Goal: Check status: Check status

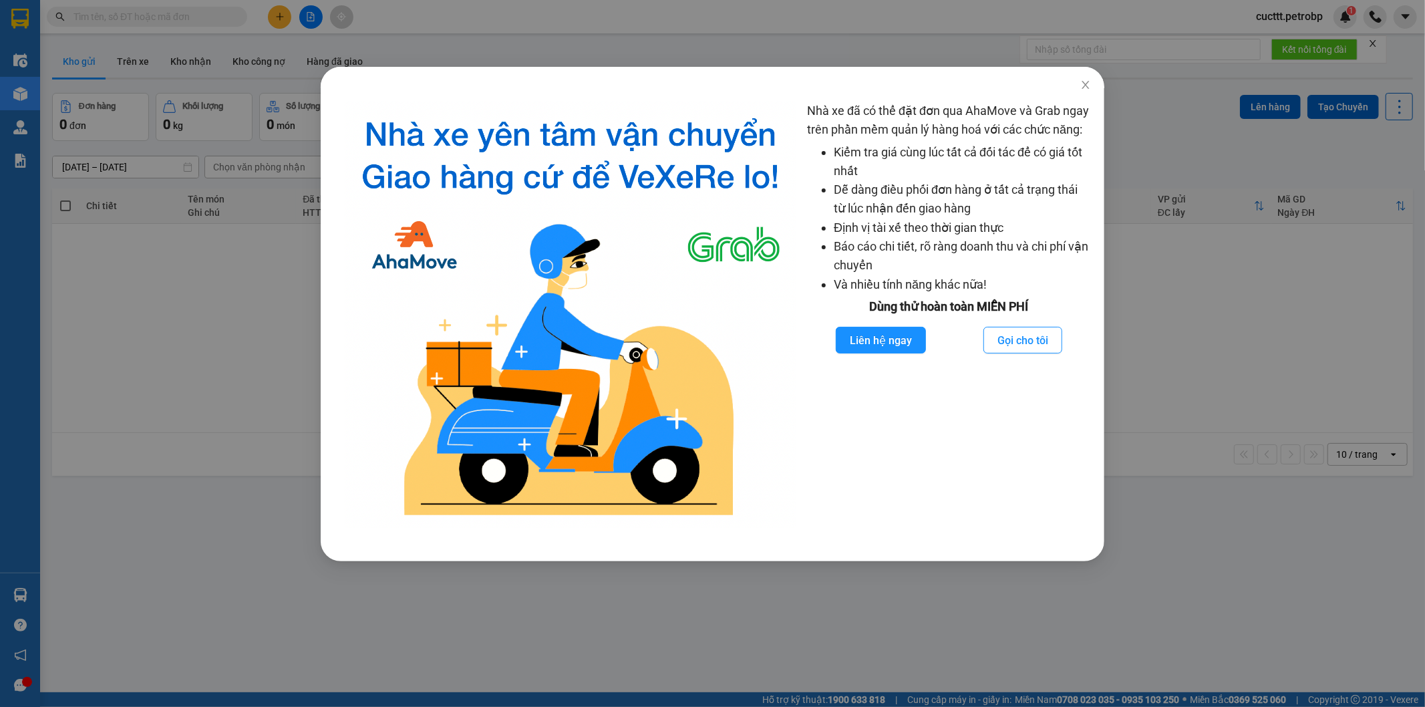
click at [1172, 304] on div "Nhà xe đã có thể đặt đơn qua AhaMove và Grab ngay trên phần mềm quản lý hàng ho…" at bounding box center [712, 353] width 1425 height 707
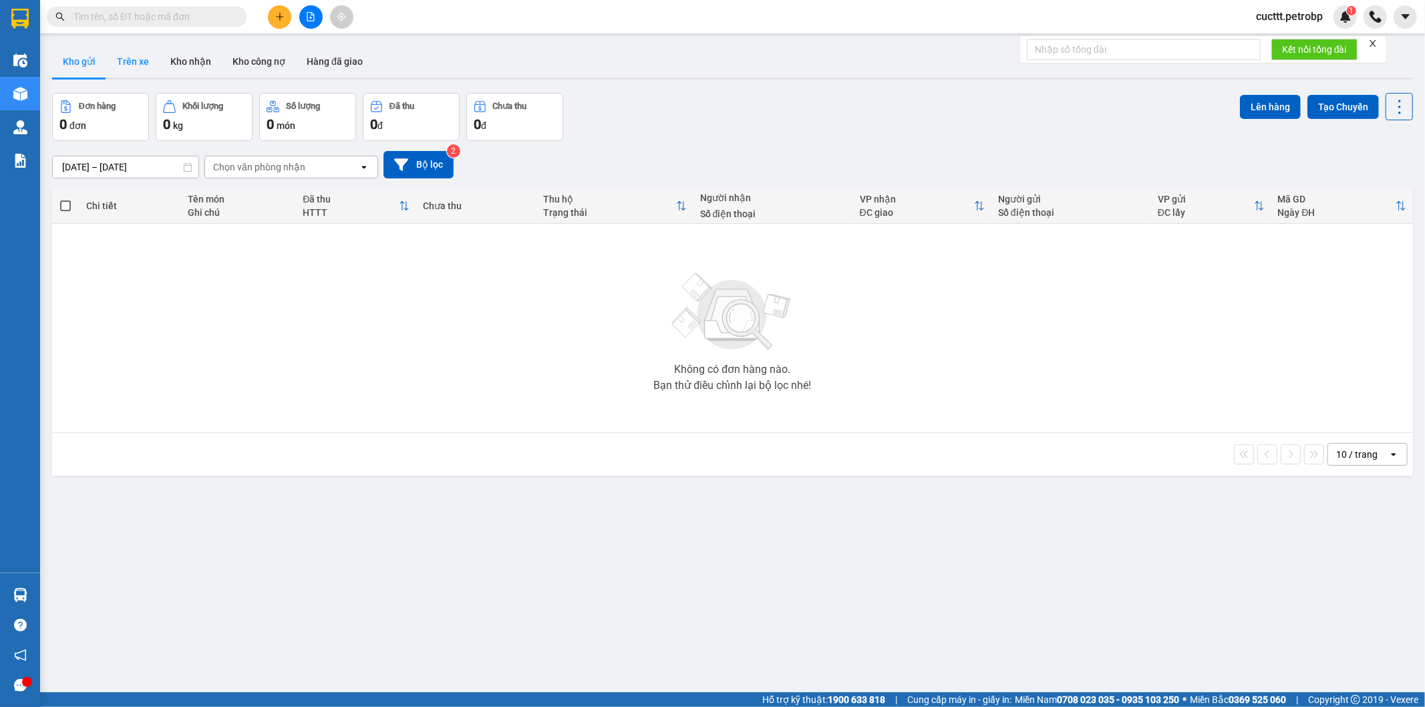
click at [136, 69] on button "Trên xe" at bounding box center [132, 61] width 53 height 32
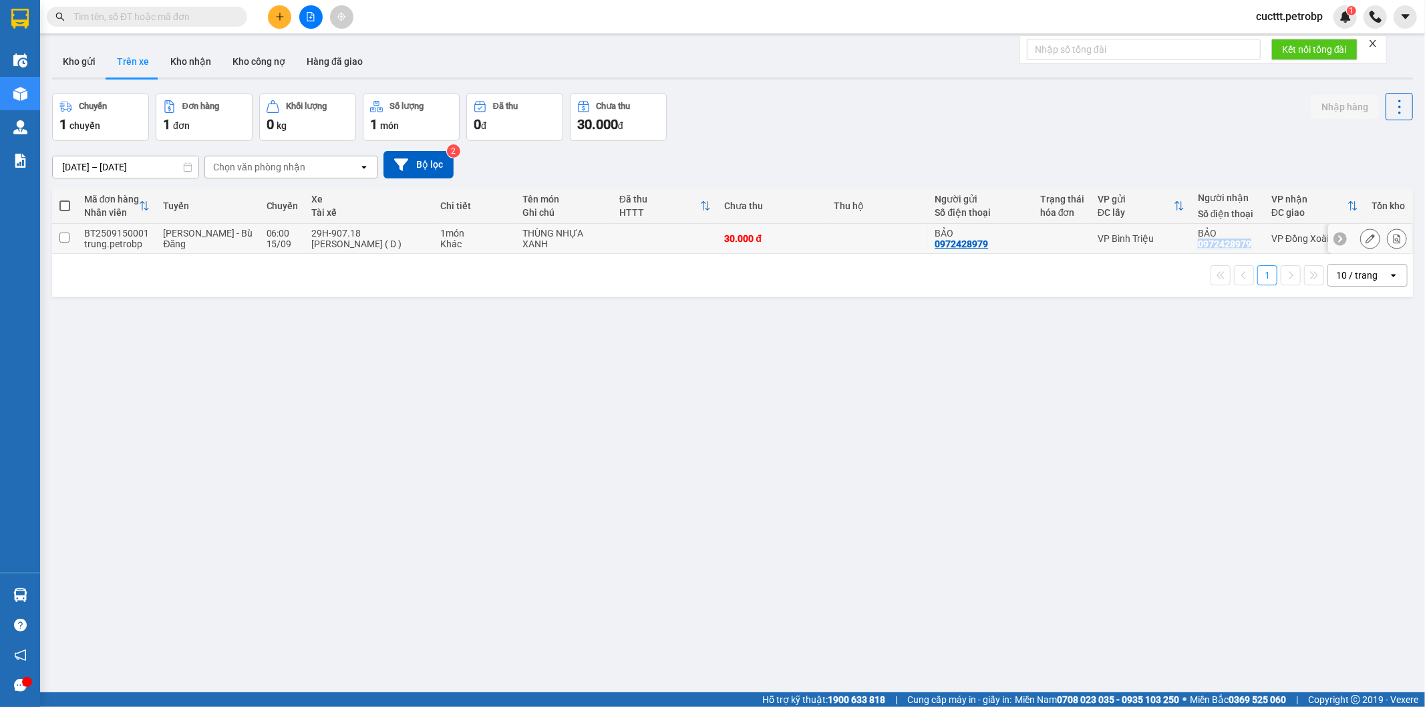
drag, startPoint x: 1183, startPoint y: 250, endPoint x: 1239, endPoint y: 245, distance: 56.3
click at [1239, 245] on td "BẢO 0972428979" at bounding box center [1228, 239] width 74 height 30
checkbox input "true"
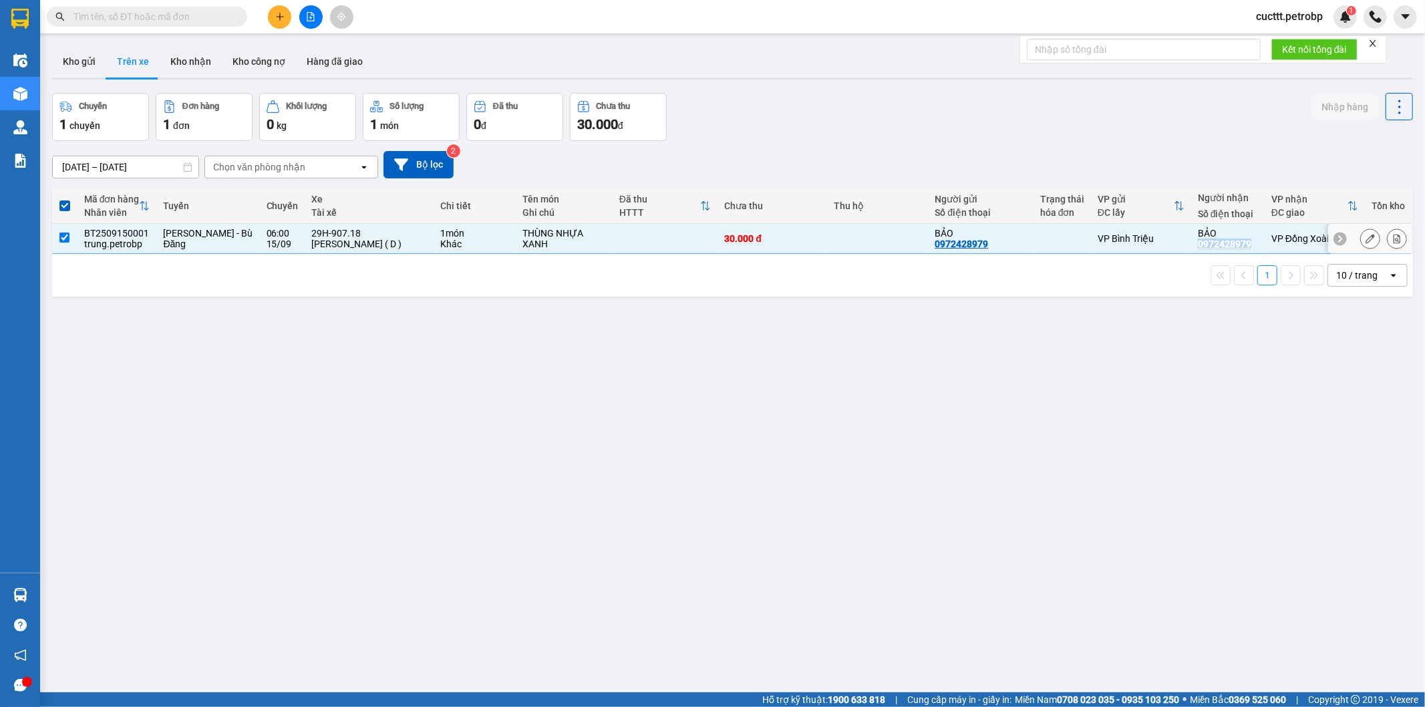
copy div "0972428979"
click at [166, 9] on input "text" at bounding box center [153, 16] width 158 height 15
paste input "0972428979"
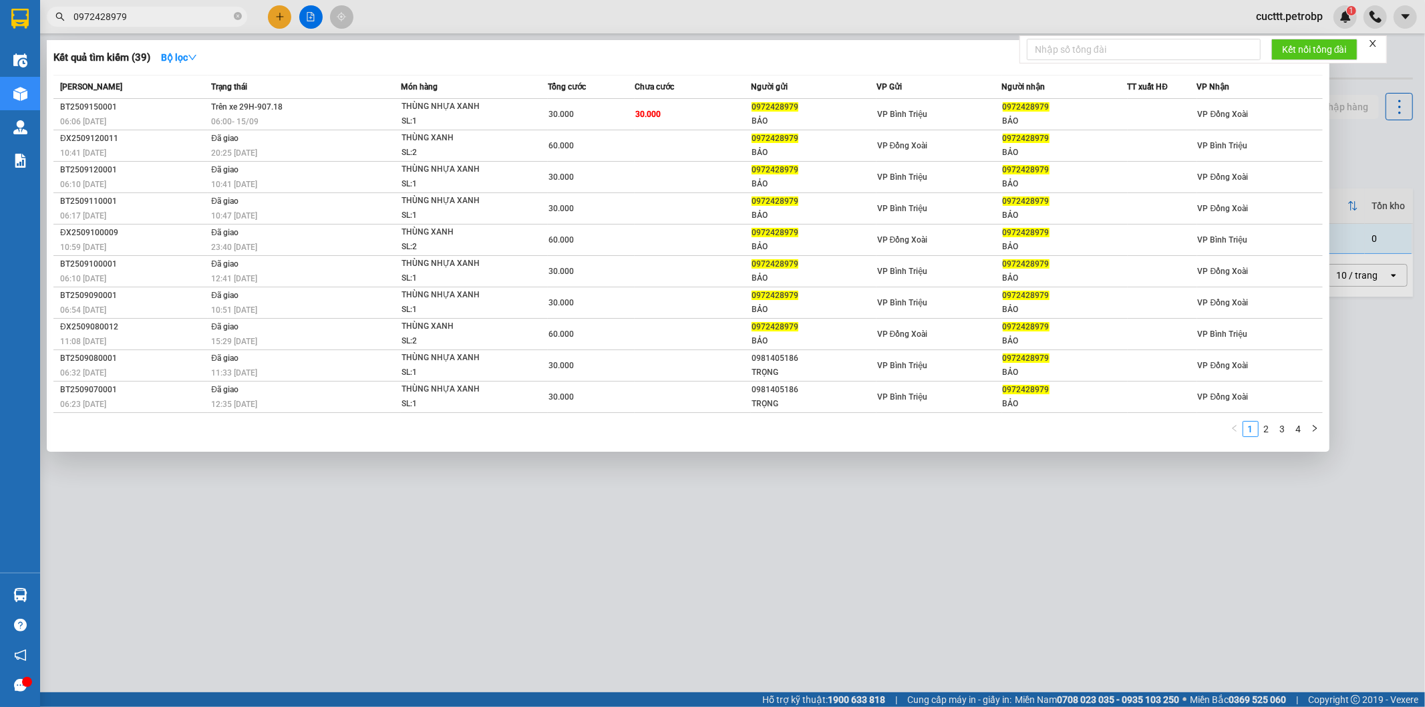
type input "0972428979"
click at [725, 502] on div at bounding box center [712, 353] width 1425 height 707
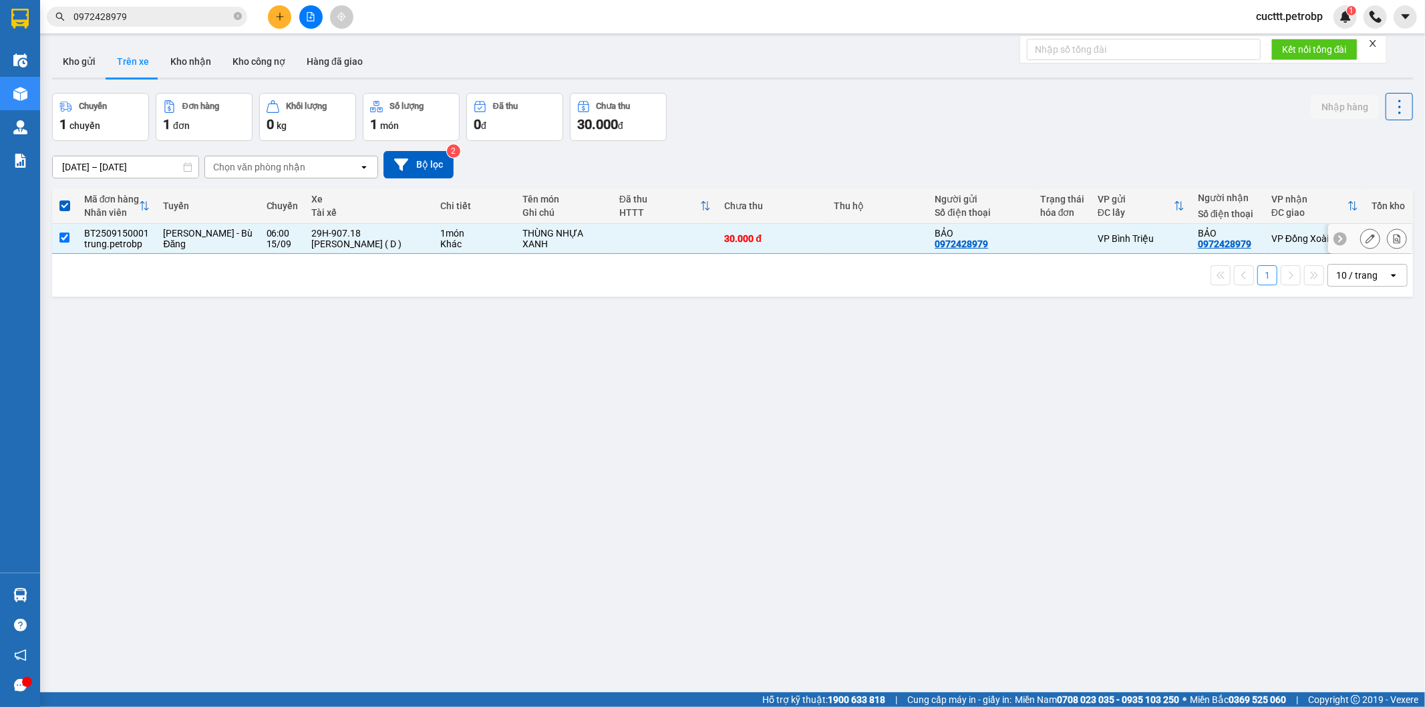
click at [579, 237] on div "THÙNG NHỰA XANH" at bounding box center [565, 238] width 84 height 21
checkbox input "false"
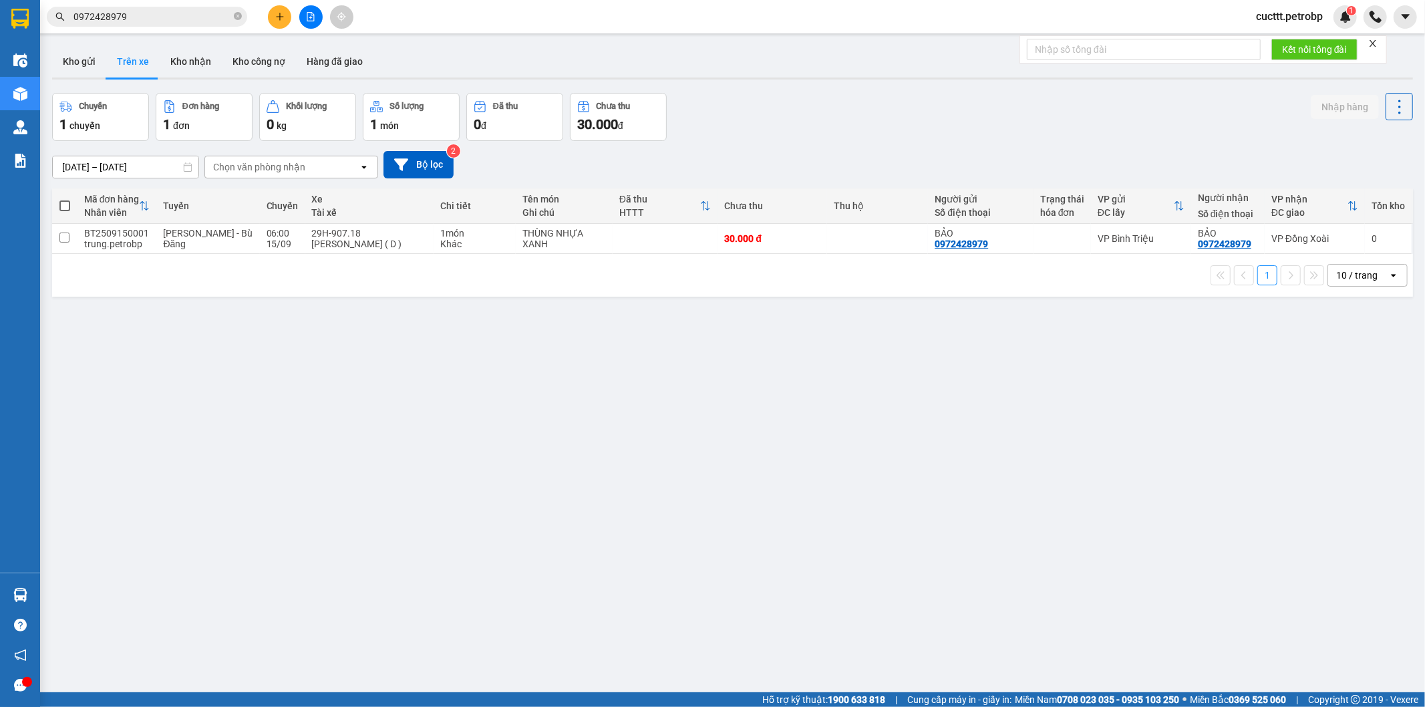
click at [178, 348] on div "ver 1.8.143 Kho gửi Trên xe Kho nhận Kho công nợ Hàng đã giao Chuyến 1 chuyến Đ…" at bounding box center [733, 393] width 1372 height 707
click at [198, 70] on button "Kho nhận" at bounding box center [191, 61] width 62 height 32
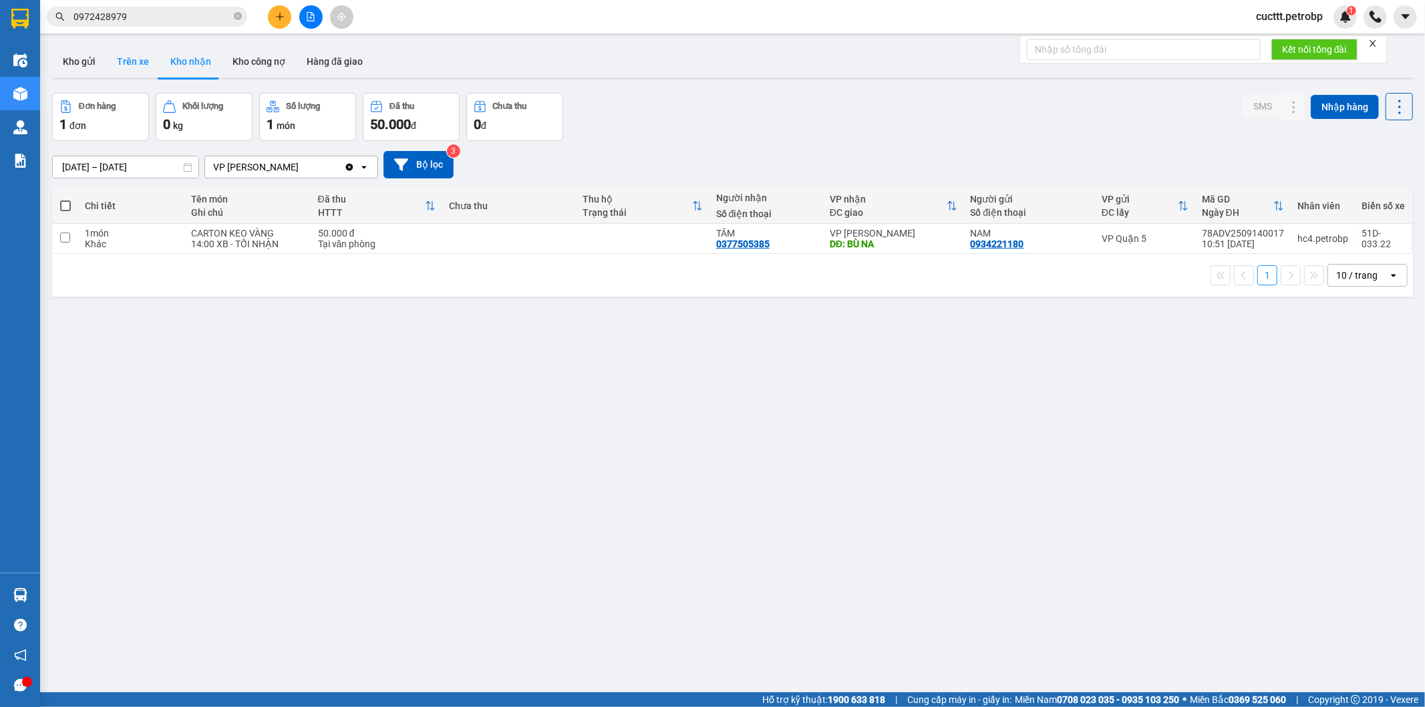
click at [134, 68] on button "Trên xe" at bounding box center [132, 61] width 53 height 32
type input "[DATE] – [DATE]"
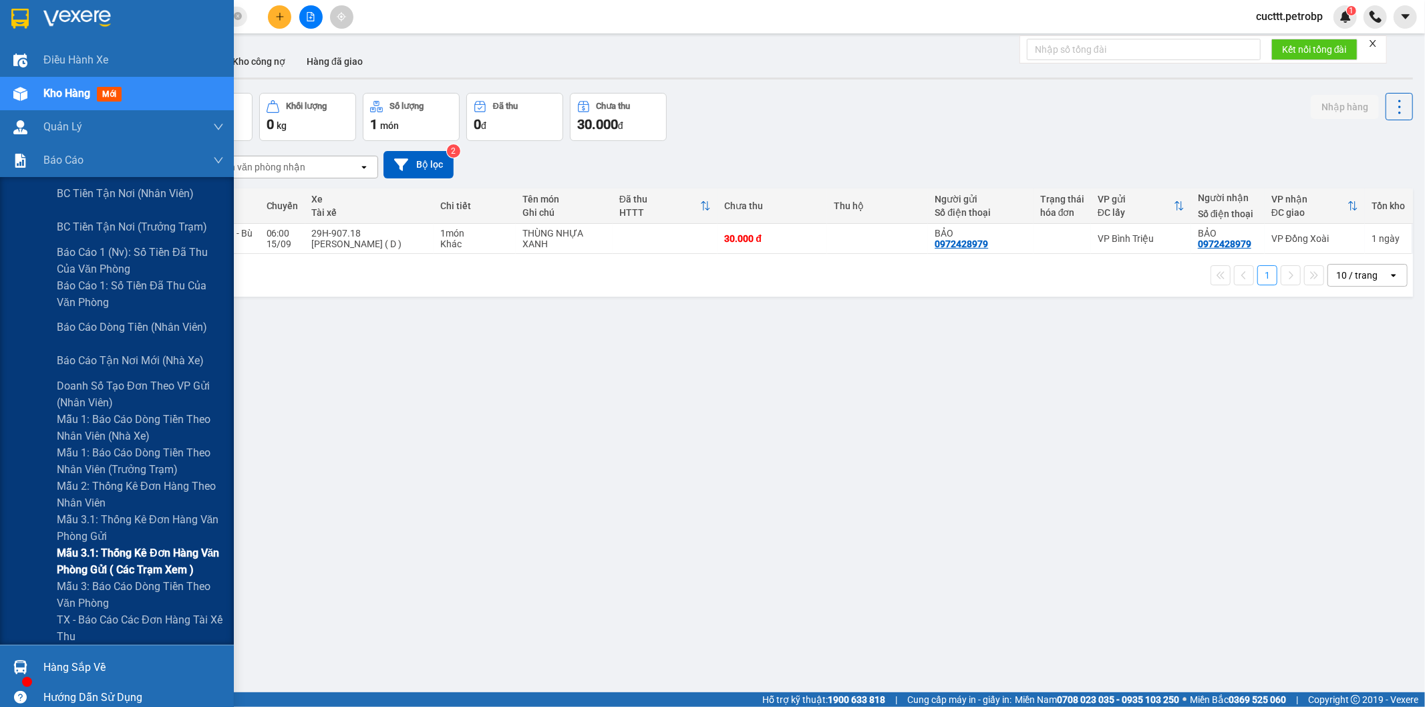
click at [155, 563] on span "Mẫu 3.1: Thống kê đơn hàng văn phòng gửi ( các trạm xem )" at bounding box center [140, 561] width 167 height 33
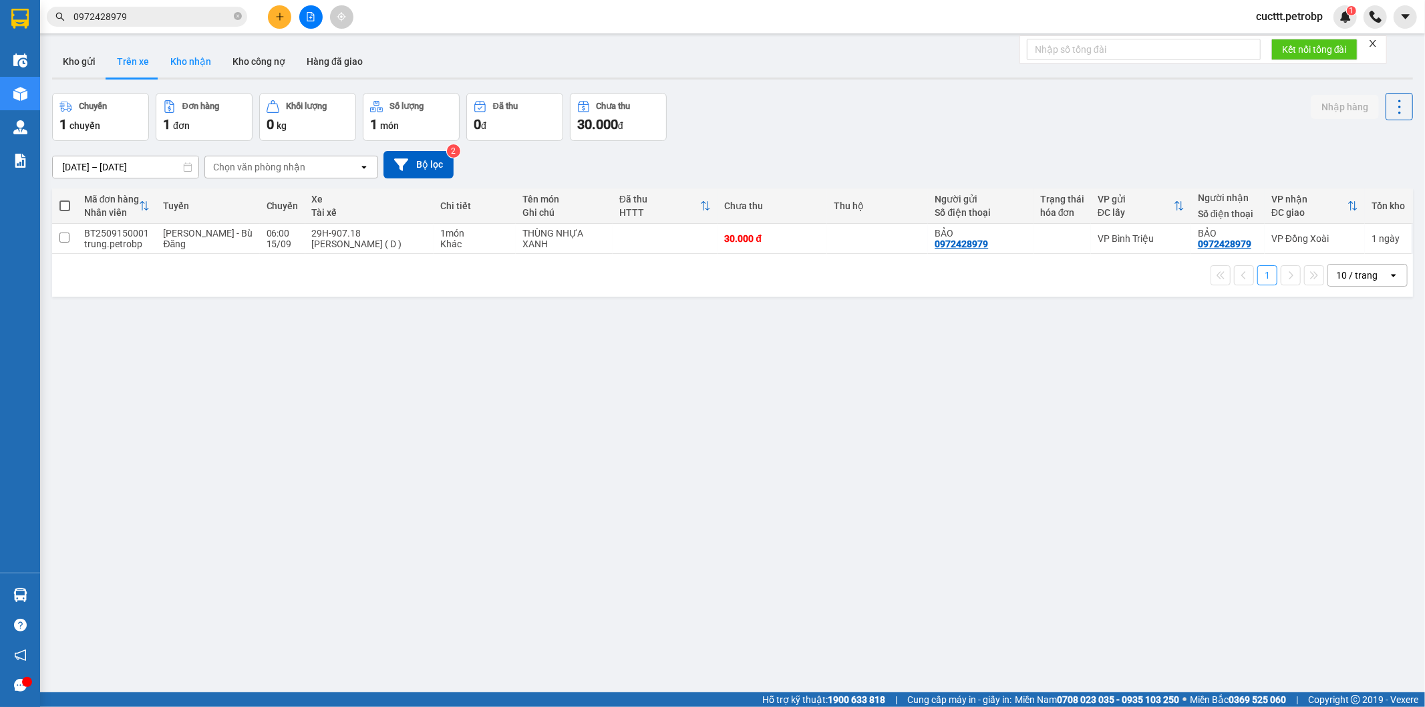
click at [194, 65] on button "Kho nhận" at bounding box center [191, 61] width 62 height 32
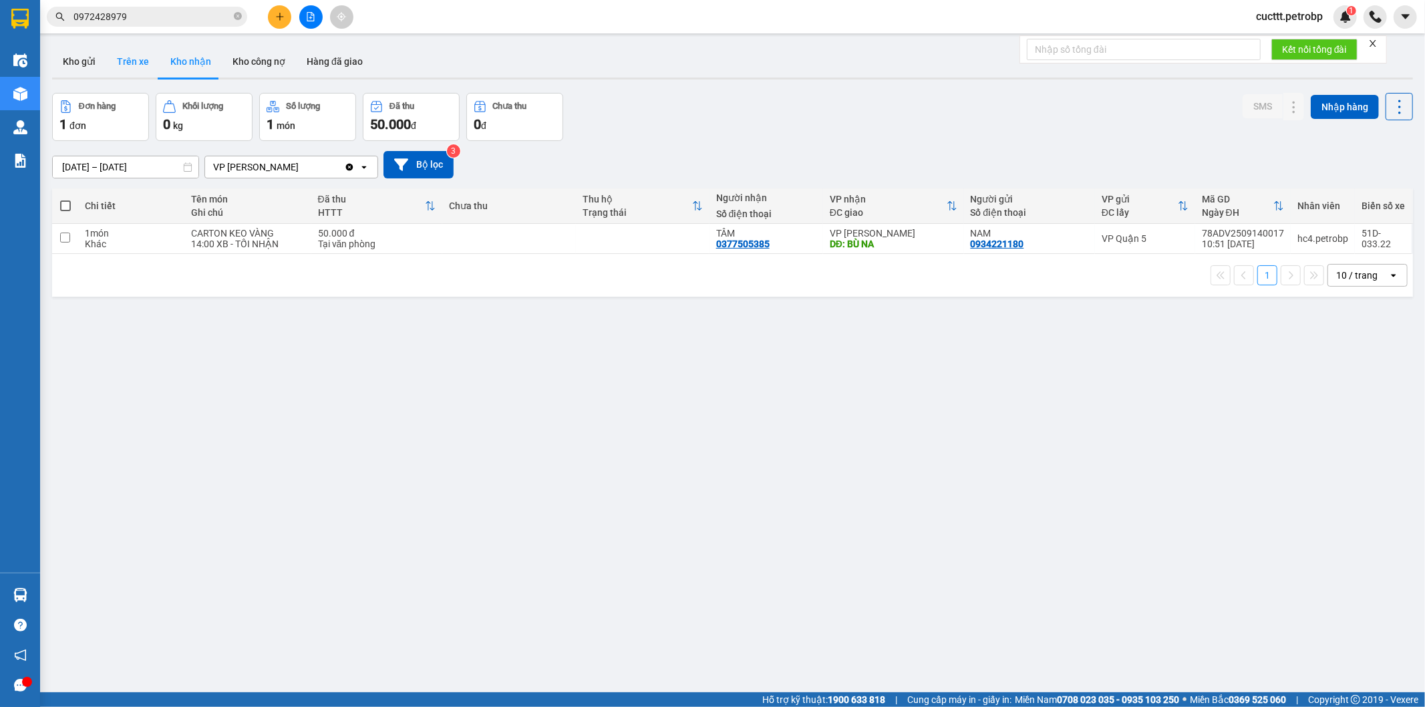
click at [130, 76] on button "Trên xe" at bounding box center [132, 61] width 53 height 32
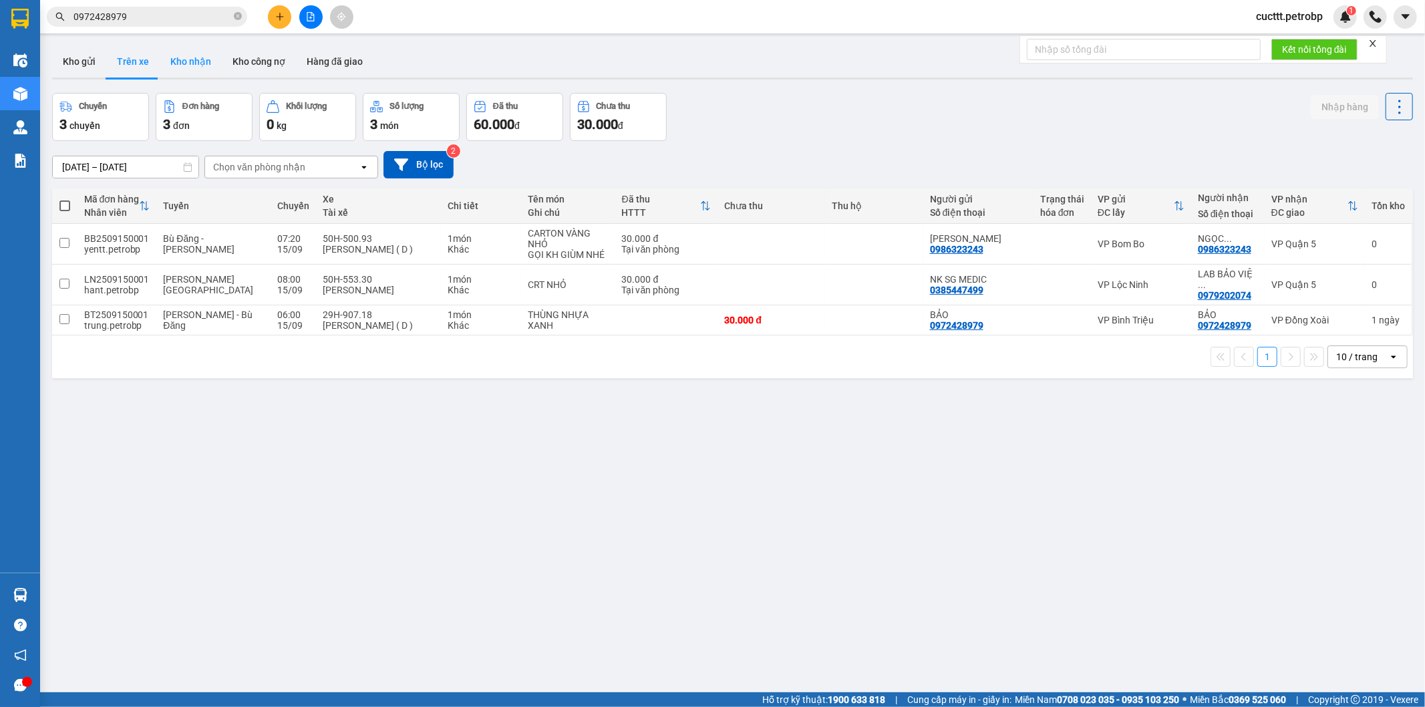
click at [172, 68] on button "Kho nhận" at bounding box center [191, 61] width 62 height 32
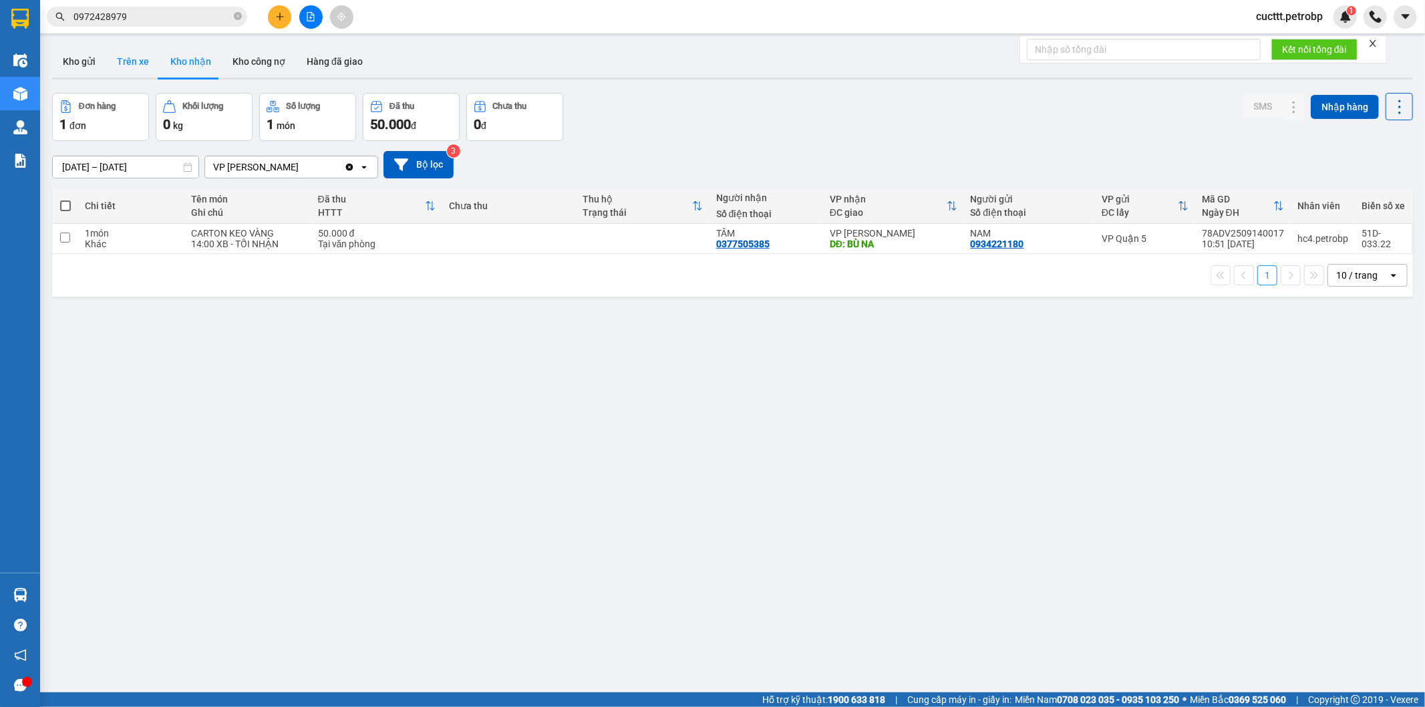
click at [138, 71] on button "Trên xe" at bounding box center [132, 61] width 53 height 32
type input "[DATE] – [DATE]"
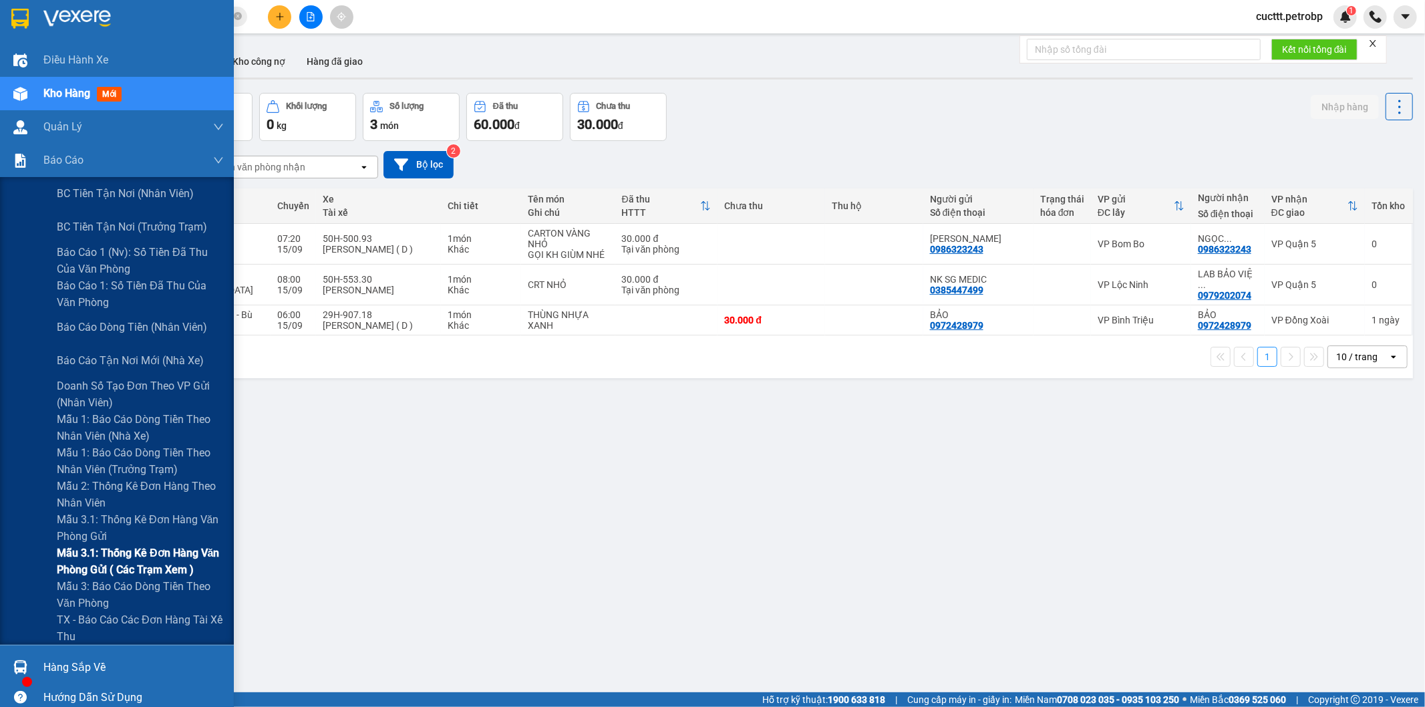
click at [168, 571] on span "Mẫu 3.1: Thống kê đơn hàng văn phòng gửi ( các trạm xem )" at bounding box center [140, 561] width 167 height 33
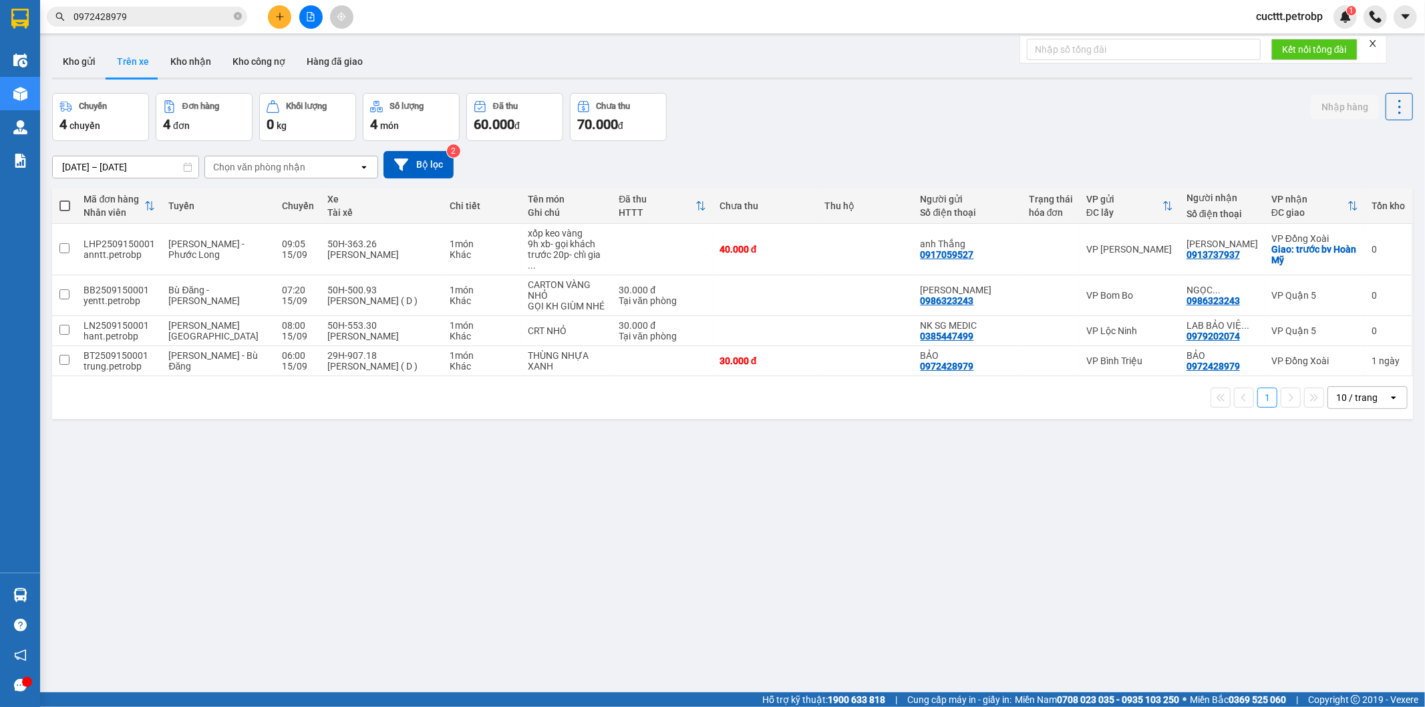
click at [1193, 121] on div "Chuyến 4 chuyến Đơn hàng 4 đơn Khối lượng 0 kg Số lượng 4 món Đã thu 60.000 đ C…" at bounding box center [732, 117] width 1361 height 48
drag, startPoint x: 172, startPoint y: 65, endPoint x: 218, endPoint y: 3, distance: 77.5
click at [172, 65] on button "Kho nhận" at bounding box center [191, 61] width 62 height 32
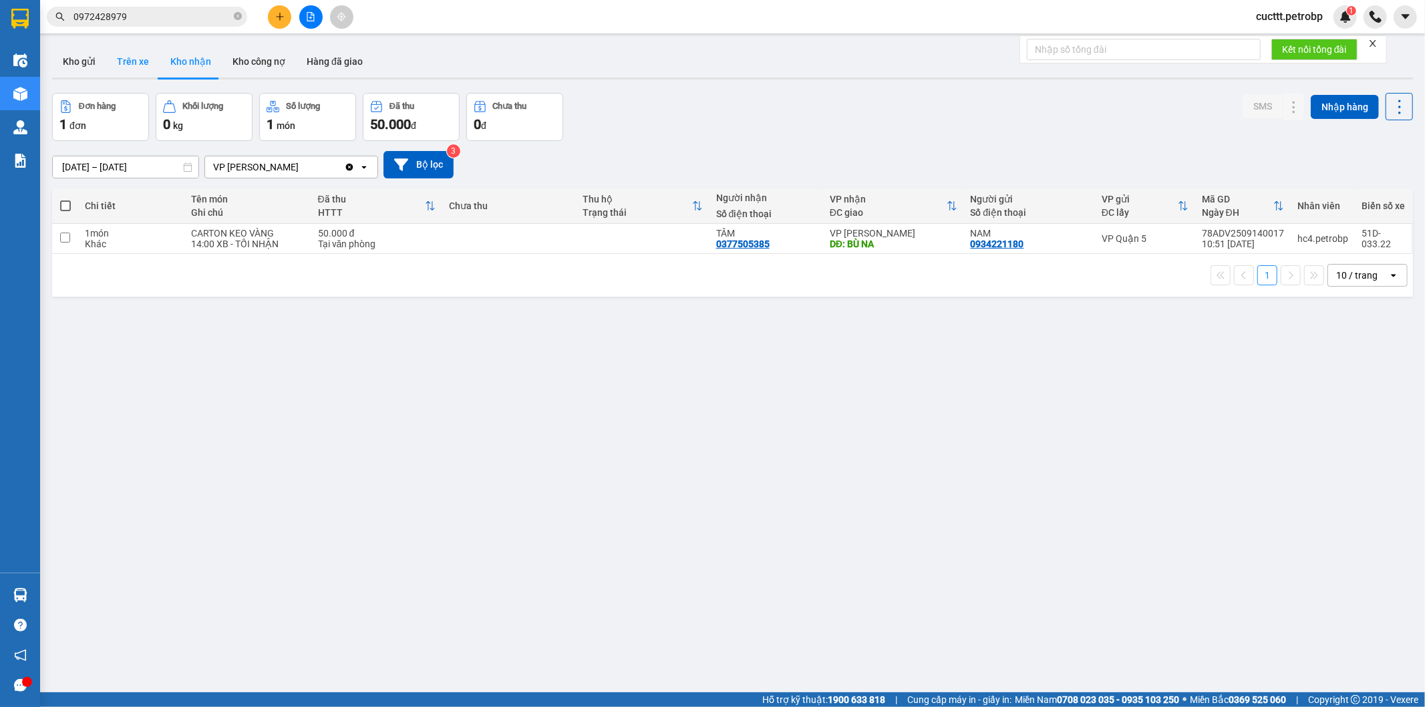
click at [140, 68] on button "Trên xe" at bounding box center [132, 61] width 53 height 32
type input "[DATE] – [DATE]"
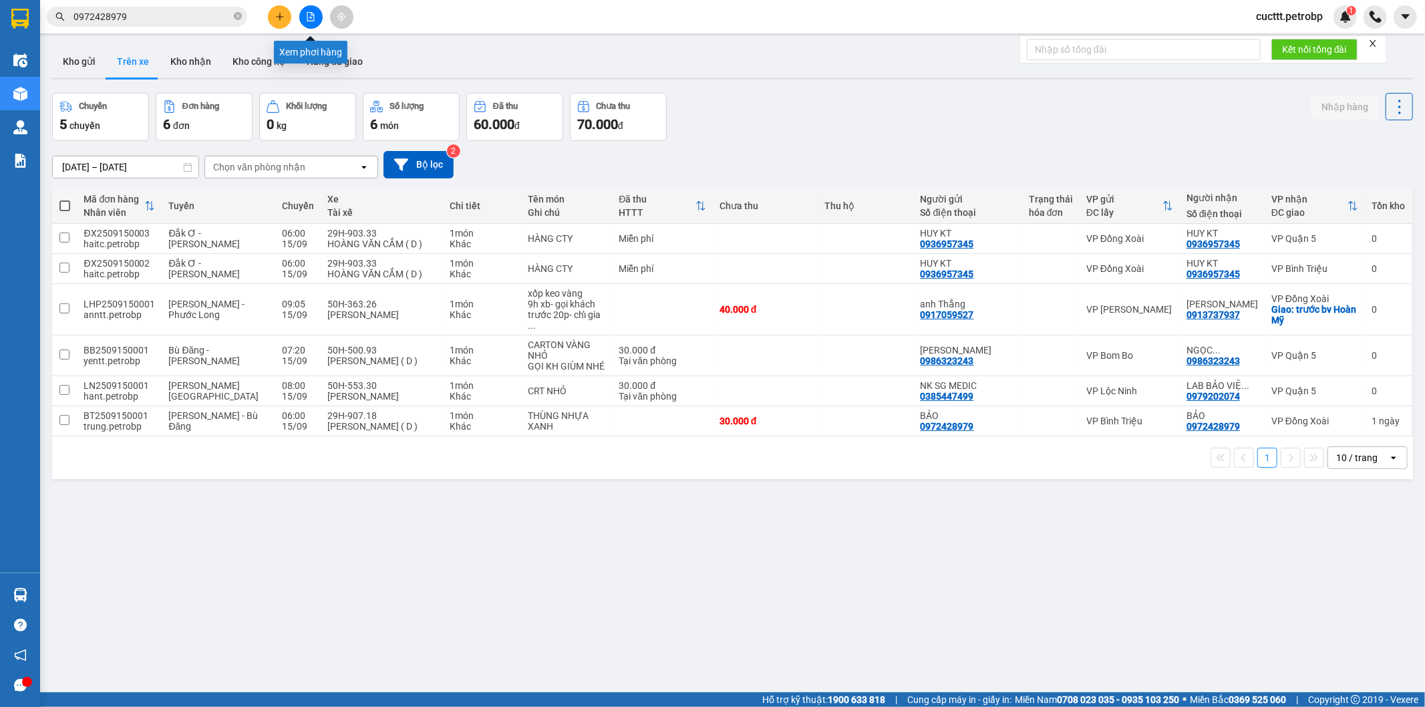
click at [306, 15] on icon "file-add" at bounding box center [310, 16] width 9 height 9
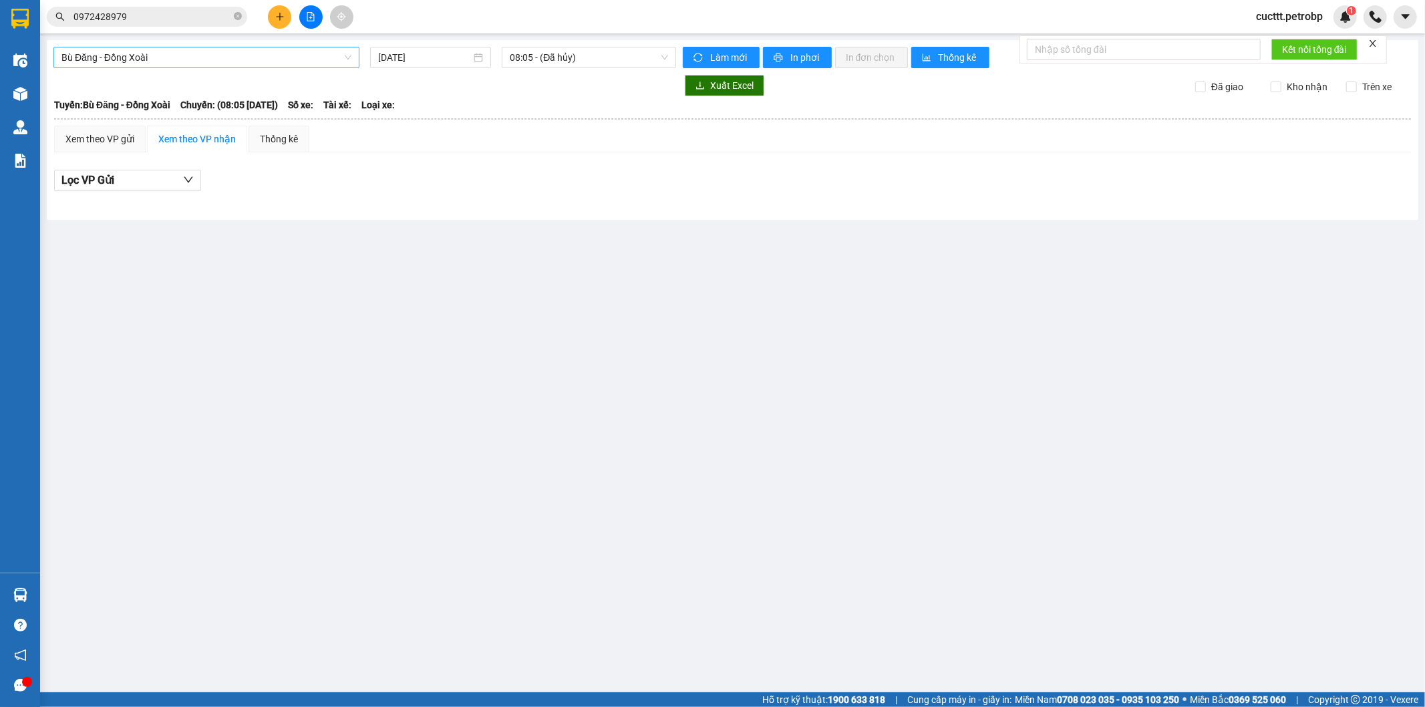
click at [221, 61] on span "Bù Đăng - Đồng Xoài" at bounding box center [206, 57] width 290 height 20
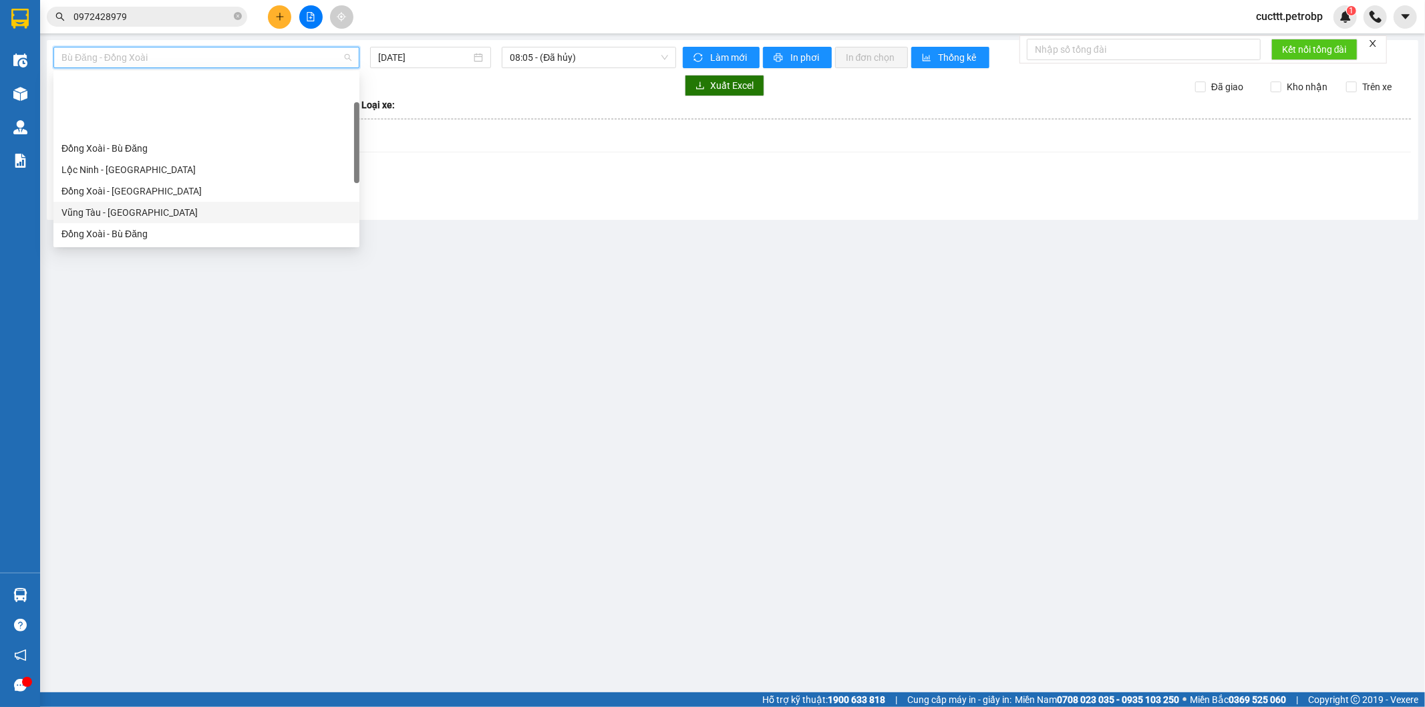
scroll to position [74, 0]
click at [150, 217] on div "[PERSON_NAME] - Bù Đăng" at bounding box center [206, 224] width 290 height 15
type input "[DATE]"
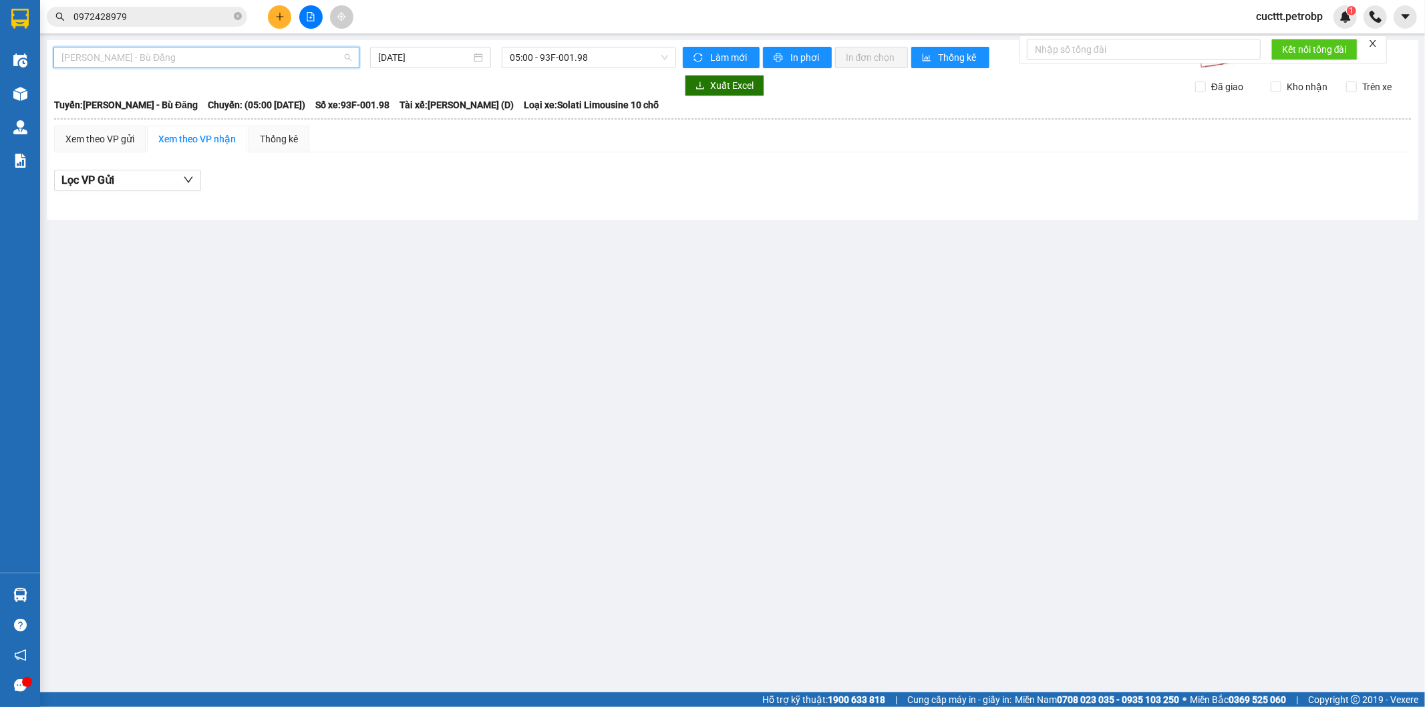
click at [127, 55] on span "[PERSON_NAME] - Bù Đăng" at bounding box center [206, 57] width 290 height 20
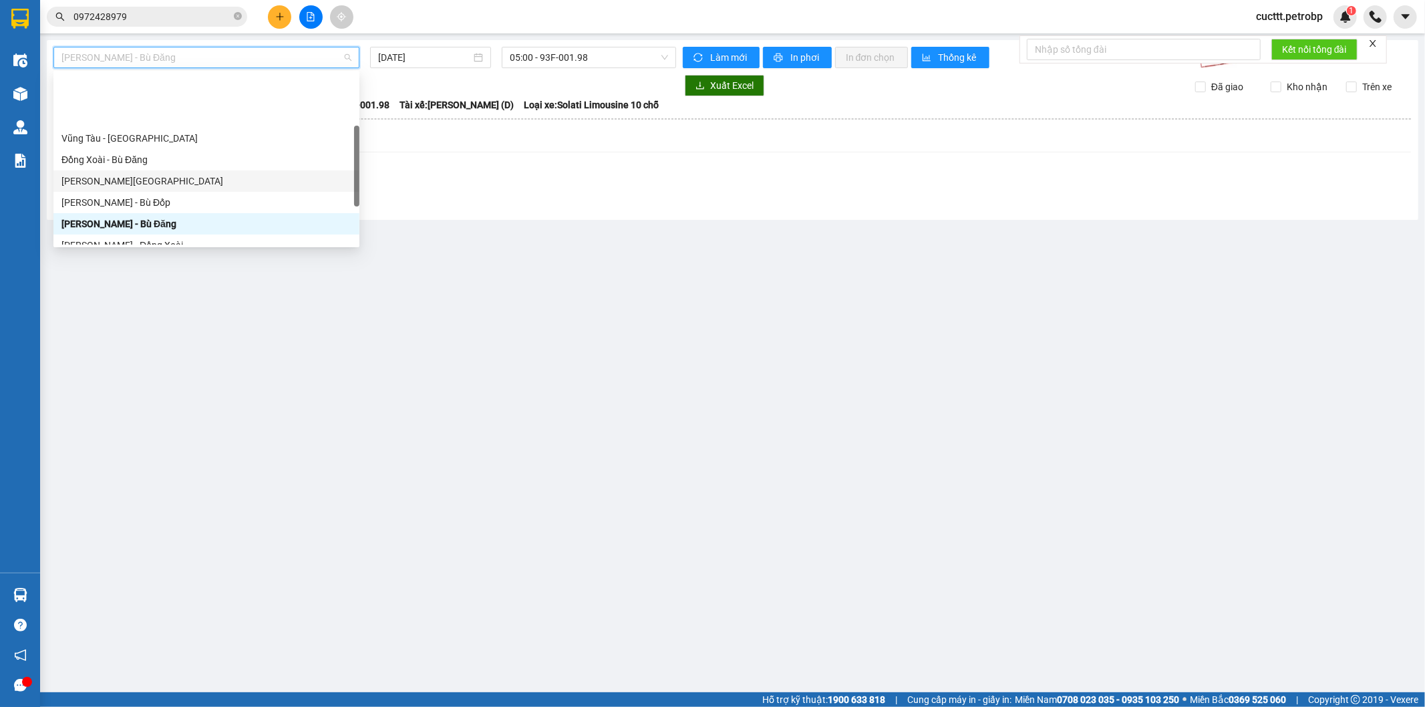
scroll to position [148, 0]
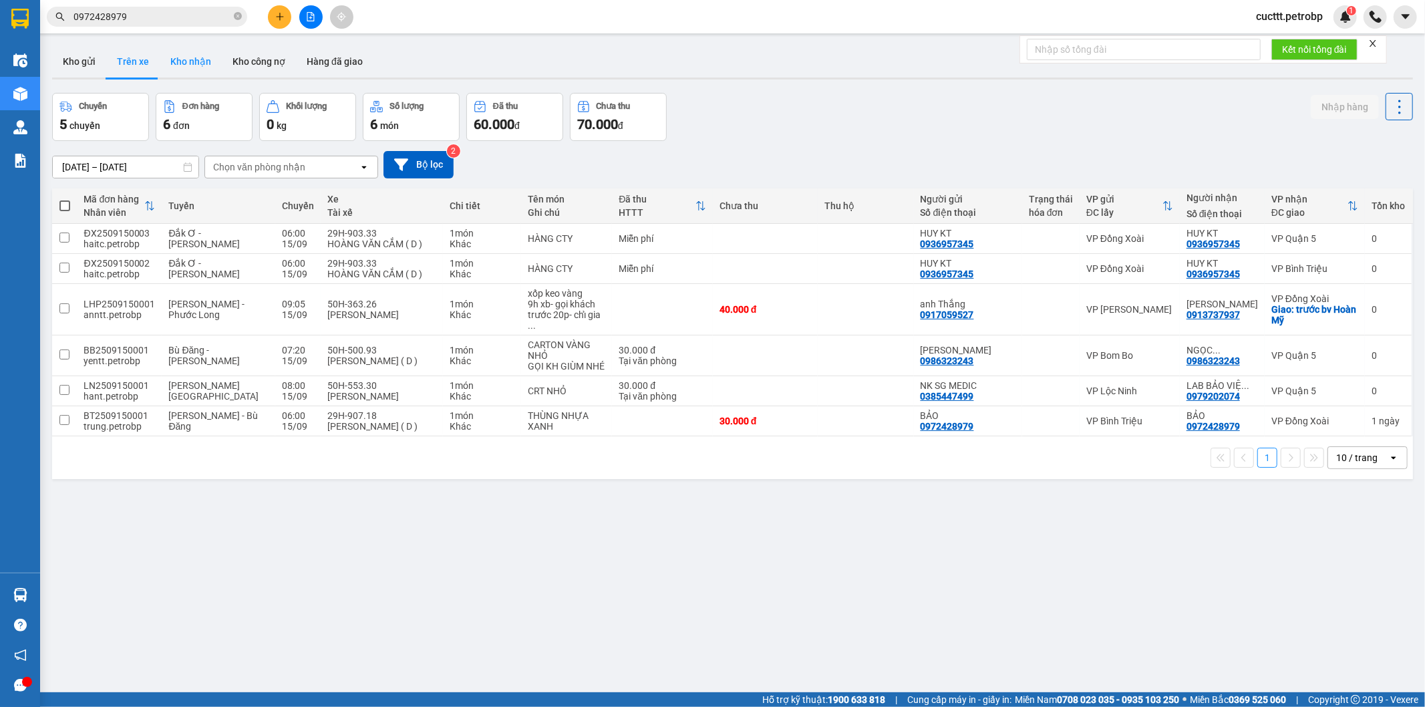
click at [179, 74] on button "Kho nhận" at bounding box center [191, 61] width 62 height 32
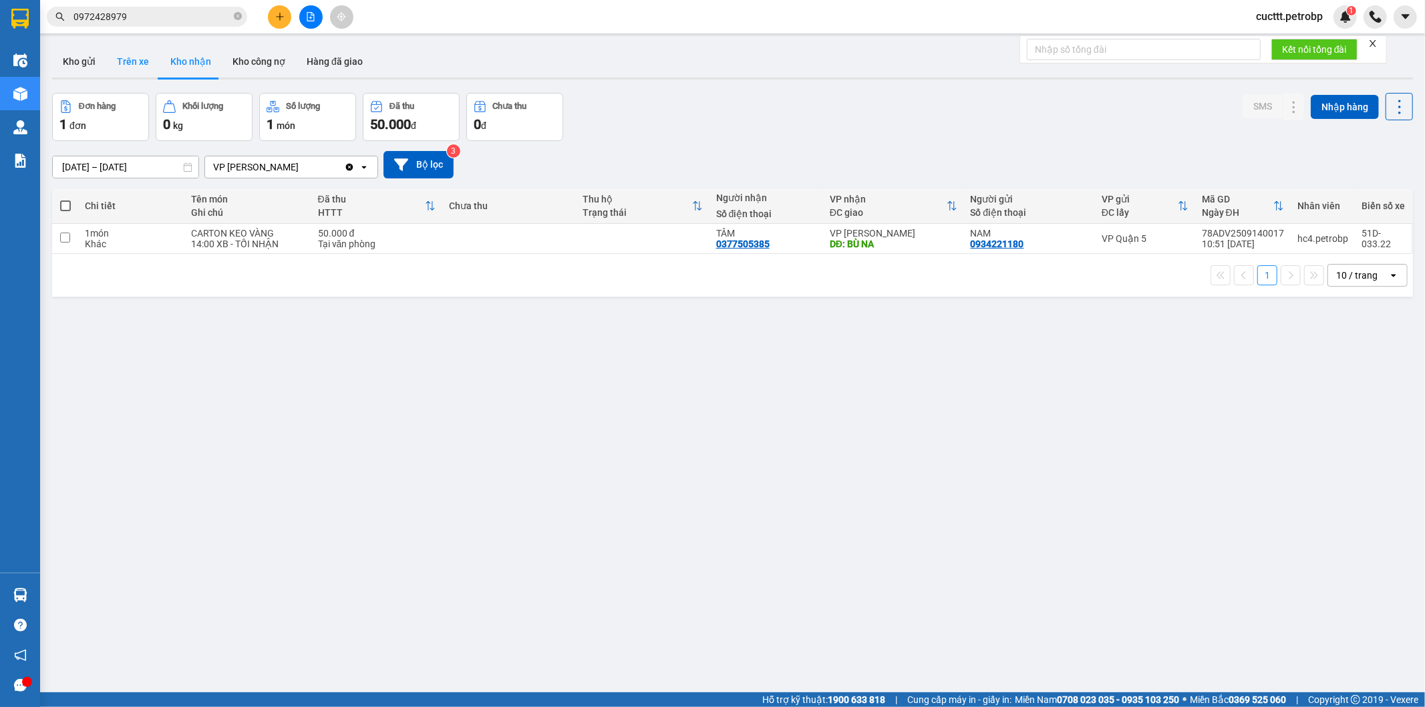
click at [128, 68] on button "Trên xe" at bounding box center [132, 61] width 53 height 32
type input "[DATE] – [DATE]"
